Goal: Information Seeking & Learning: Learn about a topic

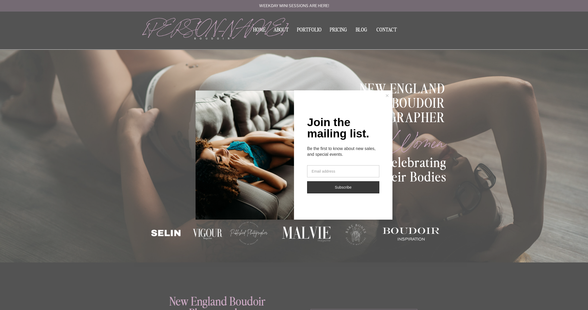
click at [388, 95] on icon at bounding box center [387, 95] width 3 height 3
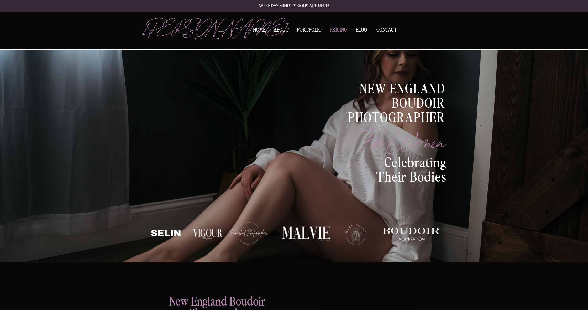
click at [342, 29] on nav "Pricing" at bounding box center [338, 30] width 20 height 7
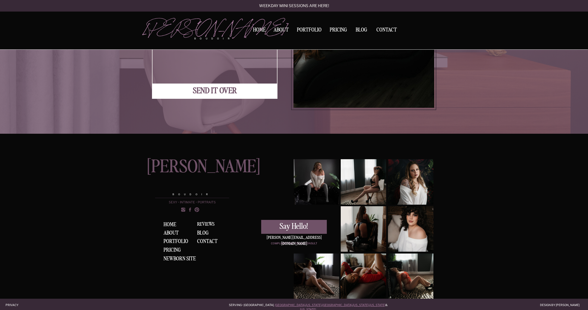
scroll to position [1559, 0]
click at [176, 240] on div "Portfolio" at bounding box center [176, 241] width 26 height 6
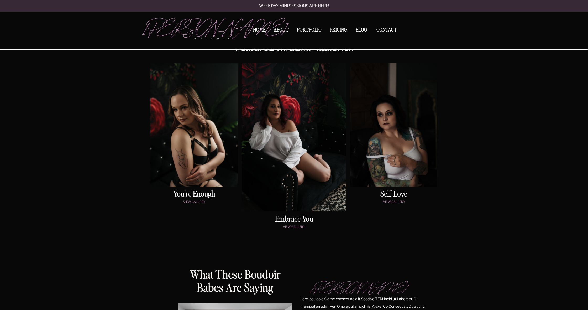
scroll to position [237, 0]
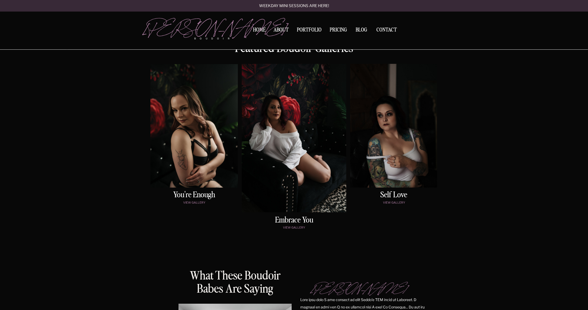
click at [289, 110] on div at bounding box center [294, 138] width 104 height 148
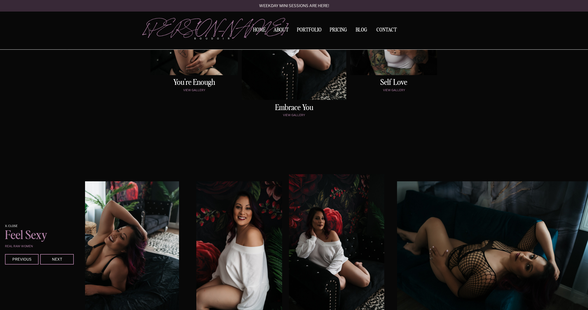
scroll to position [350, 0]
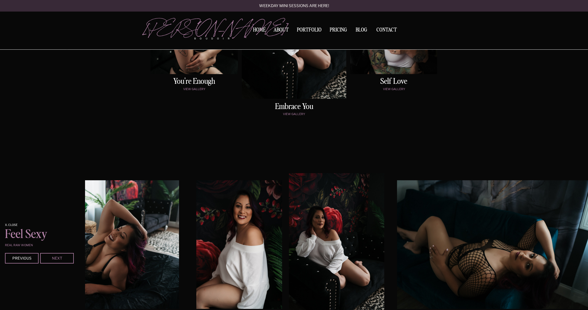
click at [62, 258] on div "Next" at bounding box center [56, 257] width 31 height 3
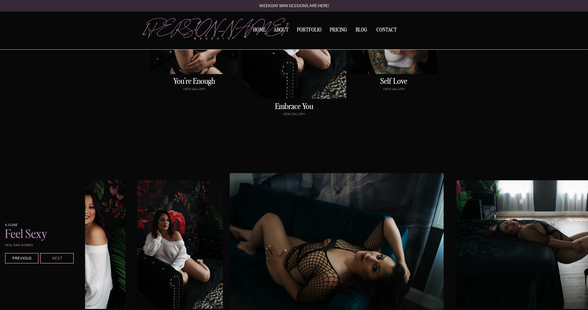
click at [62, 257] on div "Next" at bounding box center [56, 257] width 31 height 3
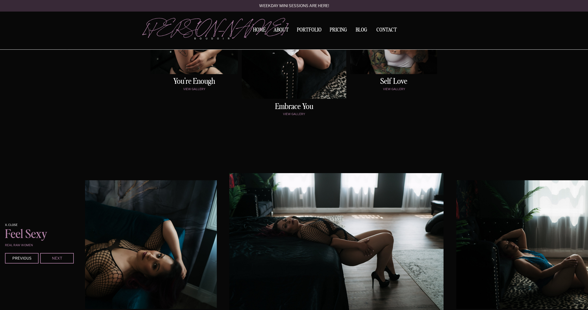
click at [60, 256] on div "Next" at bounding box center [56, 257] width 31 height 3
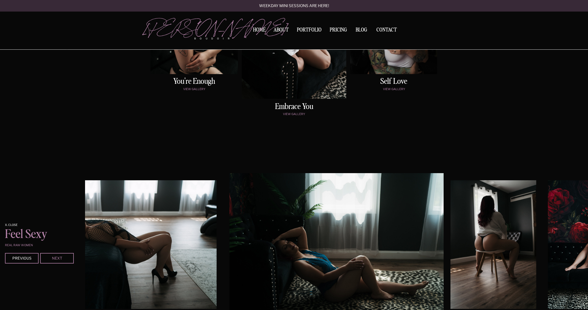
click at [60, 256] on div "Next" at bounding box center [56, 257] width 31 height 3
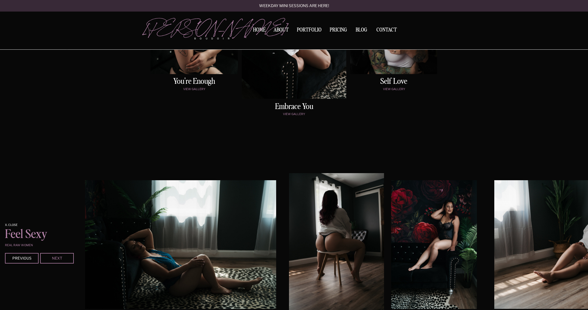
click at [60, 256] on div "Next" at bounding box center [56, 257] width 31 height 3
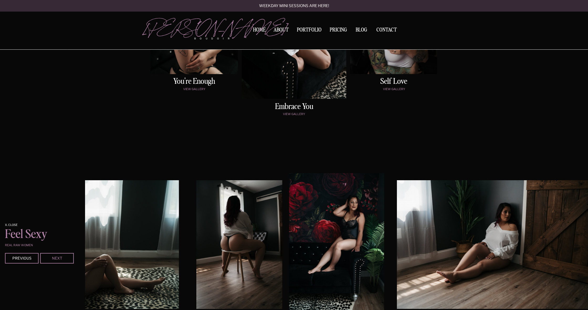
click at [60, 256] on div "Next" at bounding box center [56, 257] width 31 height 3
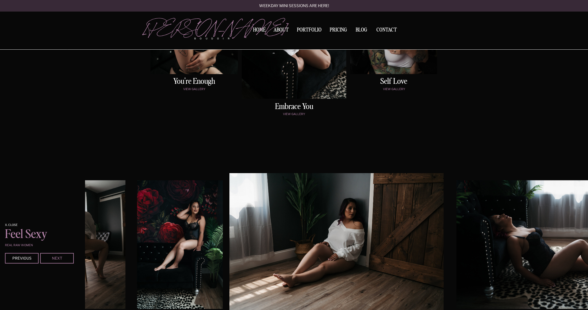
click at [60, 256] on div "Next" at bounding box center [56, 257] width 31 height 3
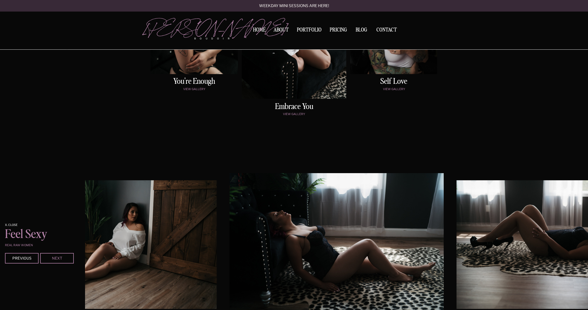
click at [60, 256] on div "Next" at bounding box center [56, 257] width 31 height 3
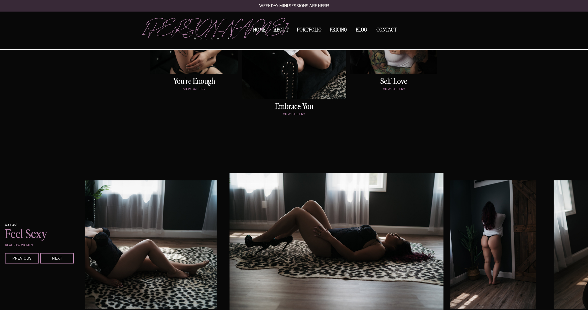
click at [60, 255] on div at bounding box center [57, 258] width 34 height 10
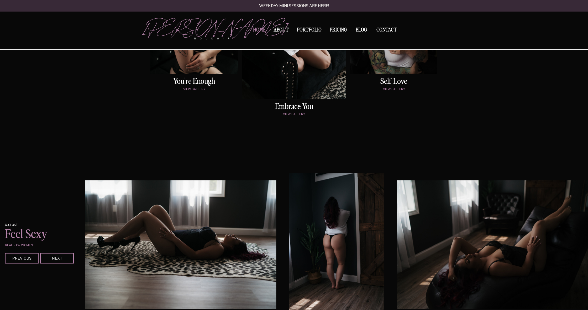
click at [254, 32] on nav "Home" at bounding box center [259, 30] width 17 height 6
